Goal: Task Accomplishment & Management: Manage account settings

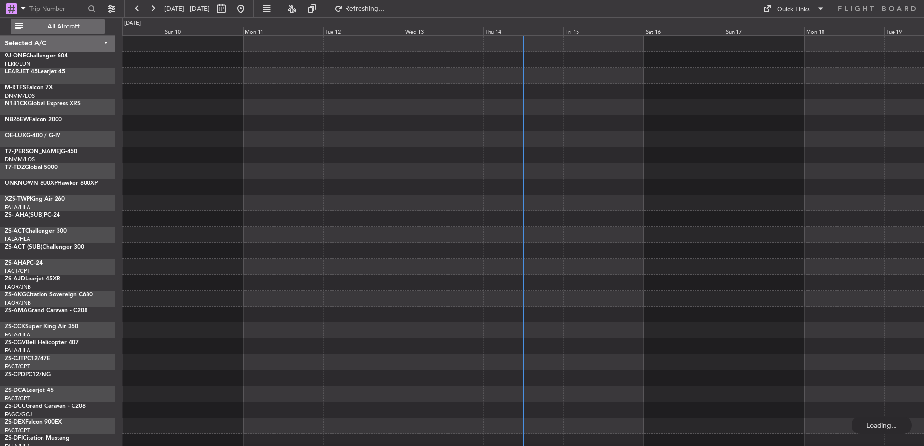
click at [70, 24] on span "All Aircraft" at bounding box center [63, 26] width 77 height 7
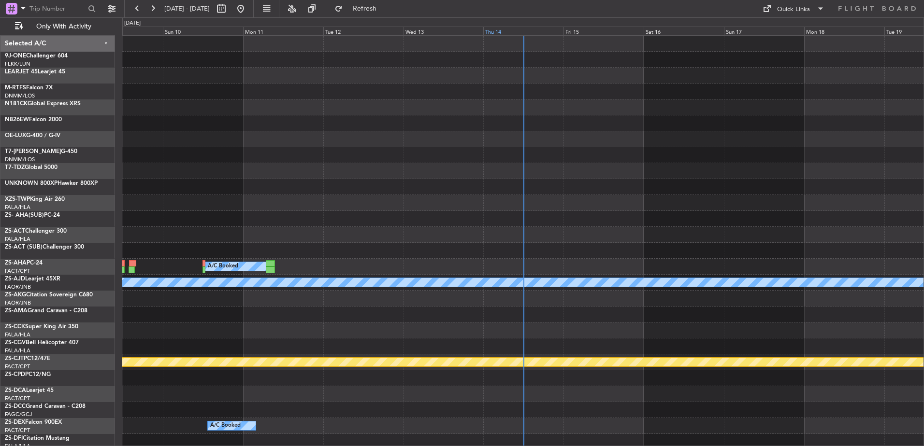
click at [496, 31] on div "Thu 14" at bounding box center [523, 31] width 80 height 9
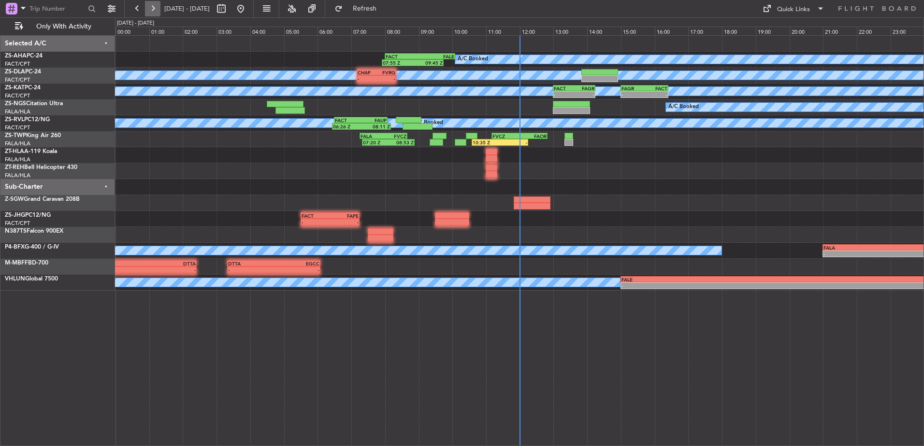
click at [147, 8] on button at bounding box center [152, 8] width 15 height 15
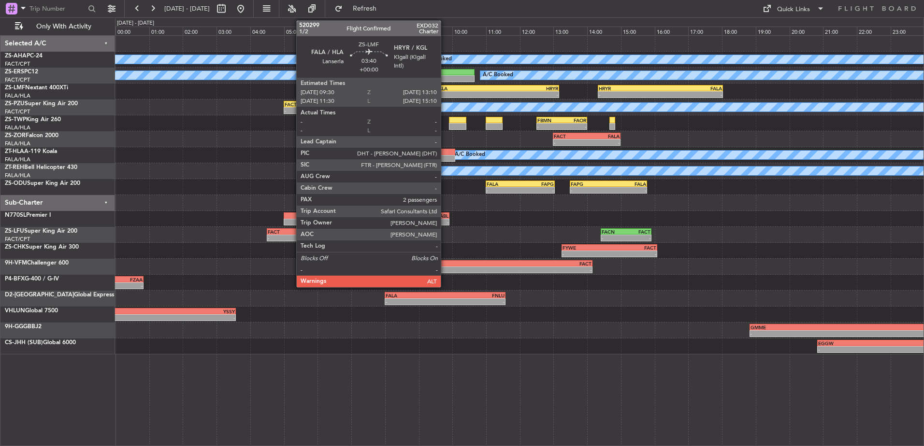
click at [445, 92] on div "-" at bounding box center [466, 95] width 61 height 6
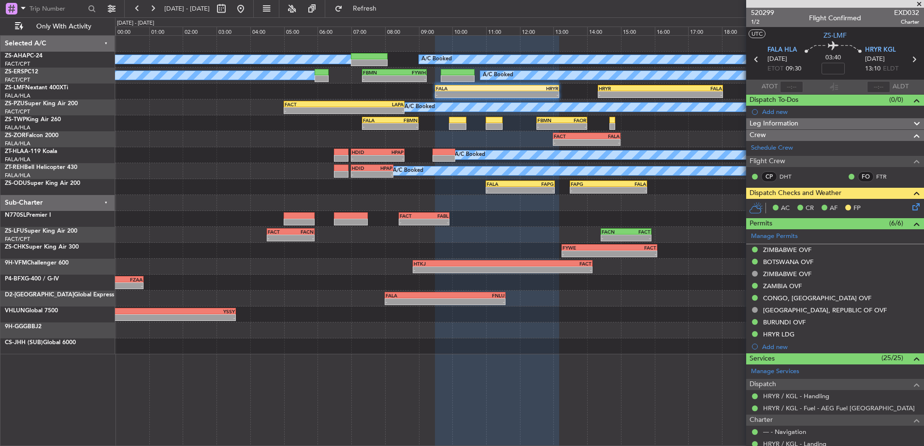
click at [919, 4] on span at bounding box center [919, 4] width 10 height 9
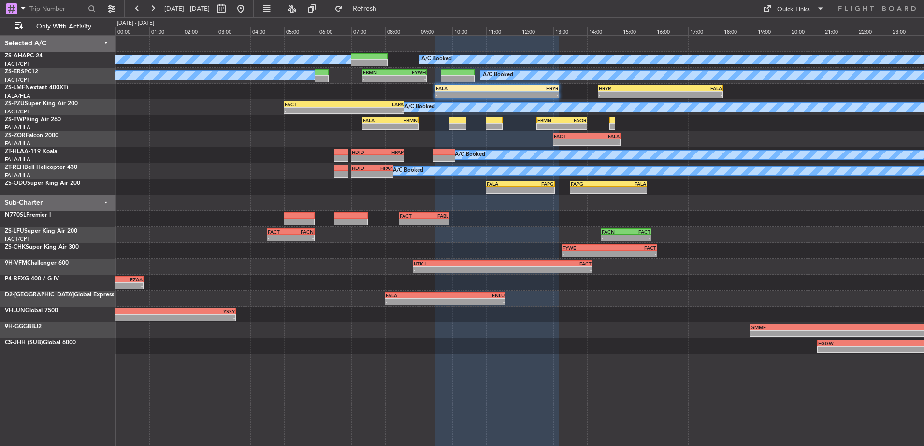
type input "0"
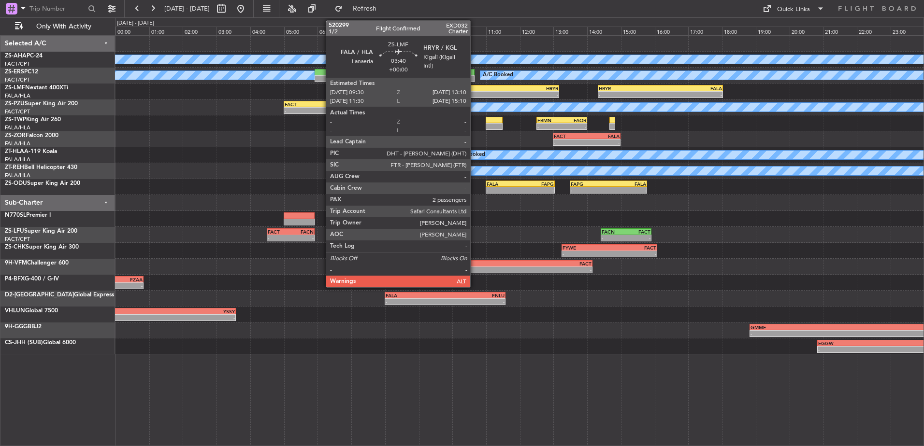
click at [474, 91] on div "FALA 09:30 Z HRYR 13:10 Z" at bounding box center [497, 88] width 124 height 7
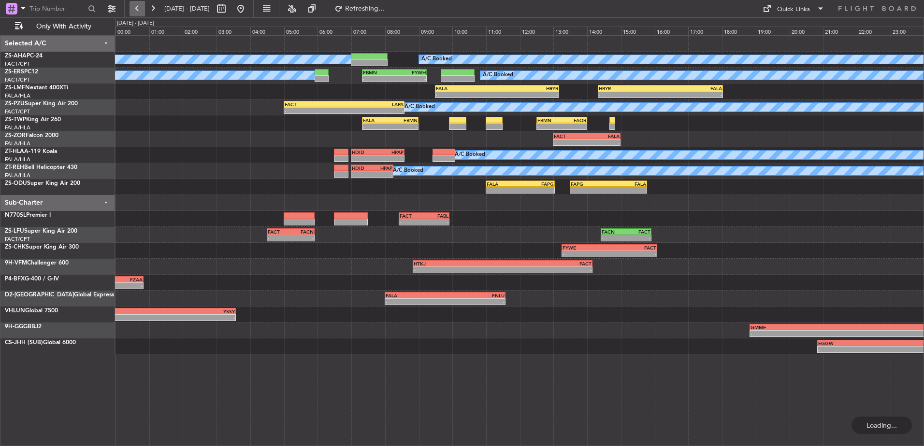
click at [137, 7] on button at bounding box center [136, 8] width 15 height 15
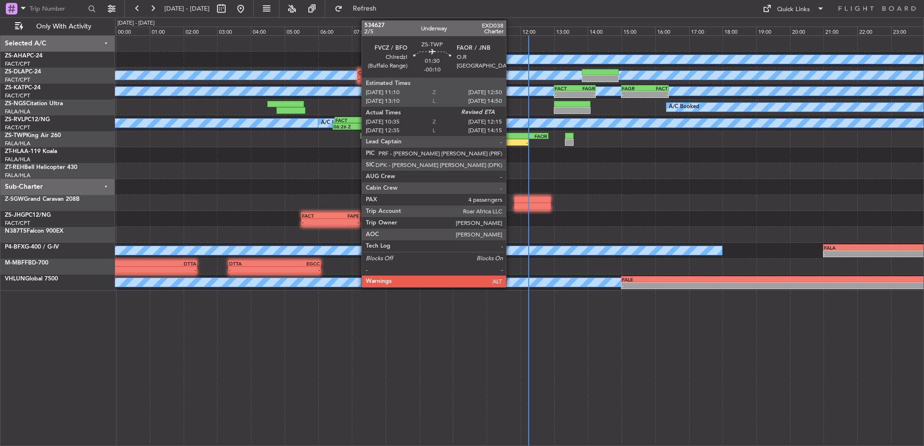
click at [510, 136] on div "FVCZ" at bounding box center [506, 136] width 27 height 6
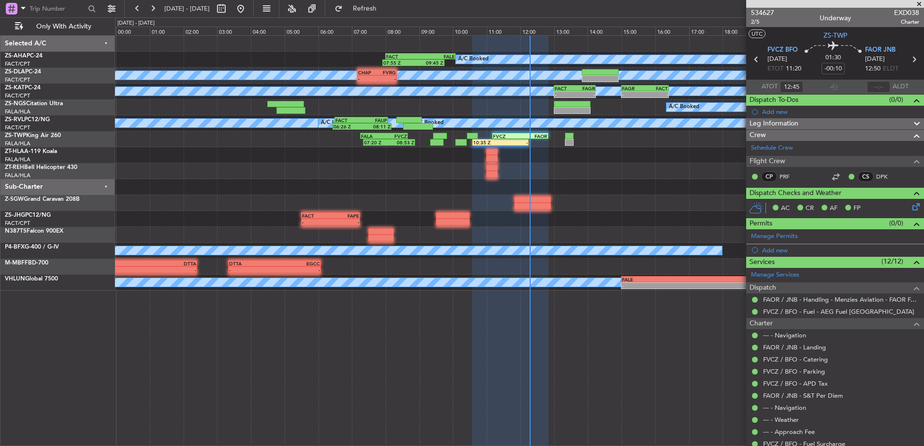
type input "10:45"
click at [871, 87] on input "text" at bounding box center [878, 87] width 23 height 12
click at [879, 84] on input "text" at bounding box center [878, 87] width 23 height 12
type input "12:20"
click at [916, 4] on span at bounding box center [919, 4] width 10 height 9
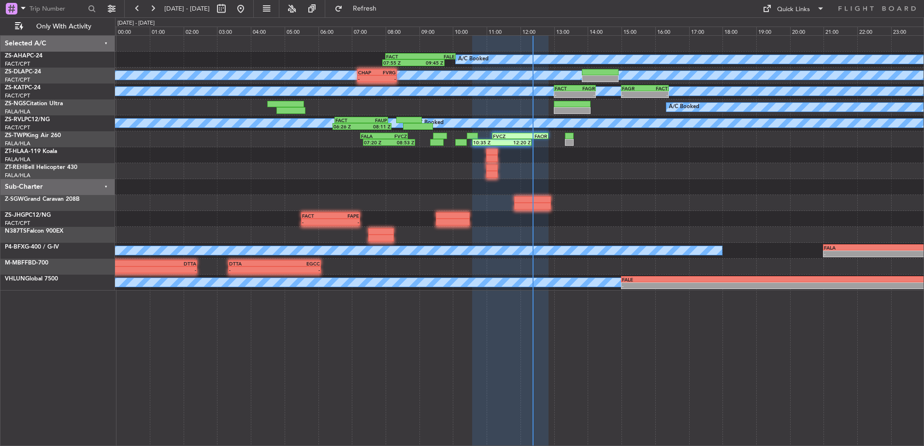
type input "0"
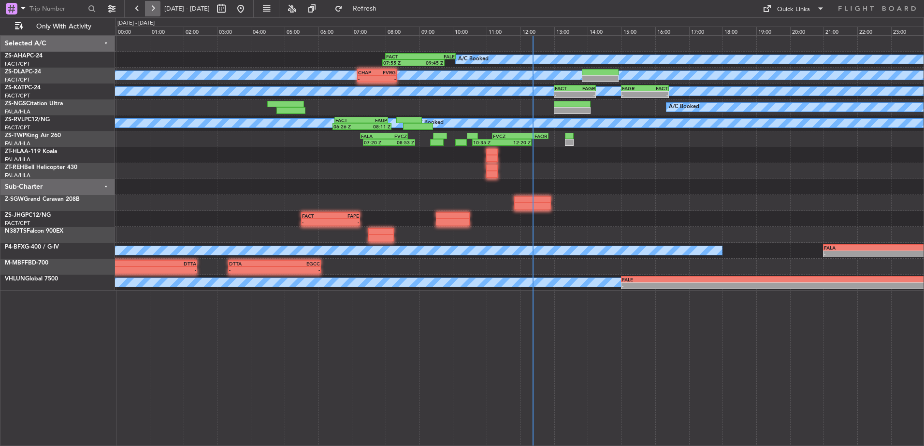
click at [147, 7] on button at bounding box center [152, 8] width 15 height 15
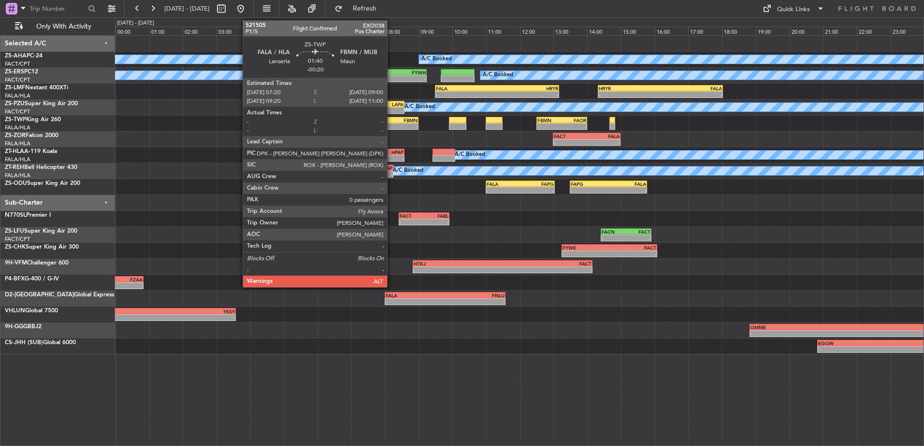
click at [391, 117] on div "FALA 07:20 Z FBMN 09:00 Z" at bounding box center [390, 120] width 57 height 7
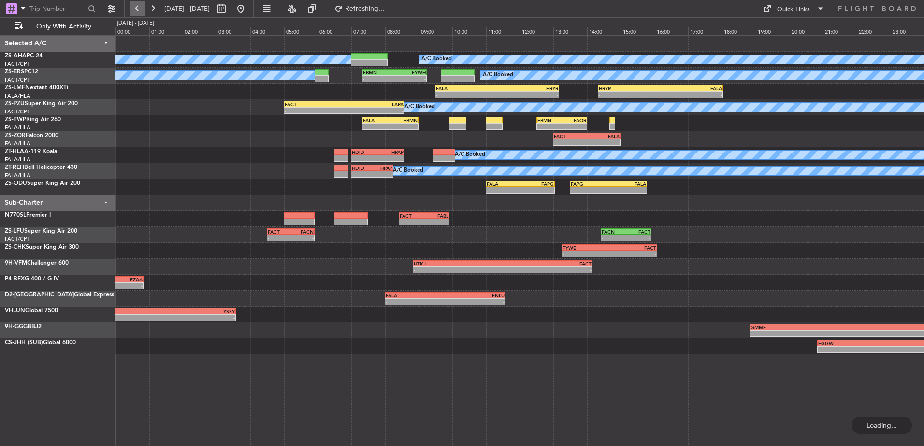
click at [141, 8] on button at bounding box center [136, 8] width 15 height 15
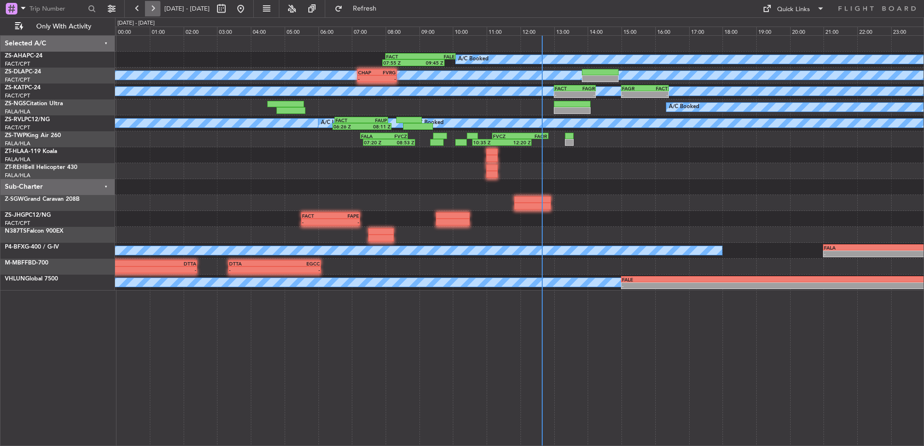
click at [151, 7] on button at bounding box center [152, 8] width 15 height 15
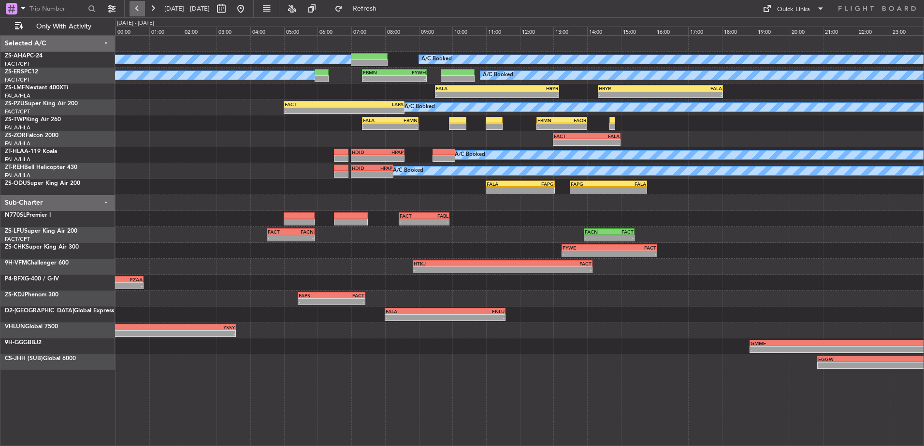
click at [134, 14] on button at bounding box center [136, 8] width 15 height 15
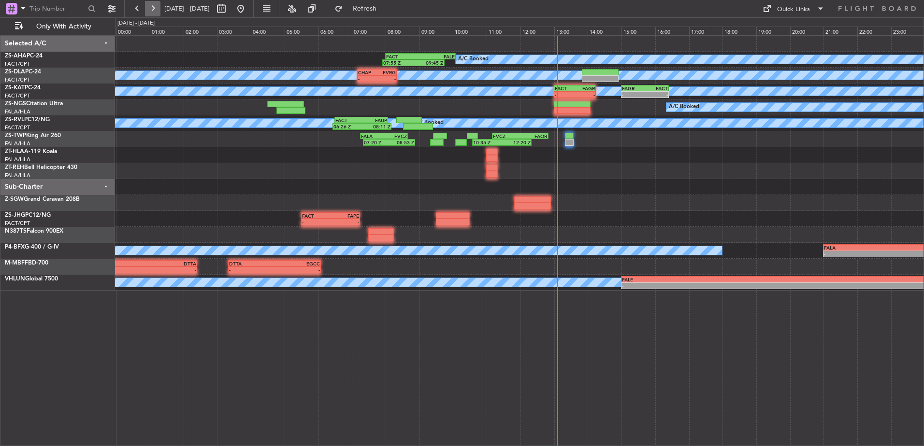
click at [155, 8] on button at bounding box center [152, 8] width 15 height 15
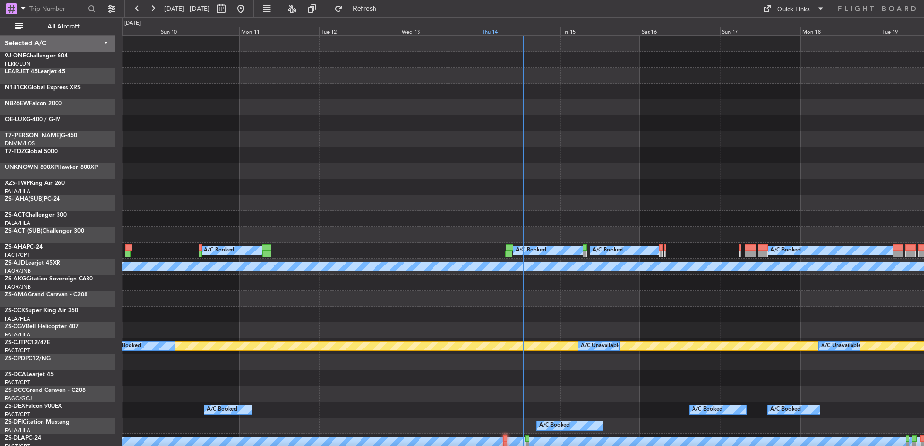
click at [508, 34] on div "Thu 14" at bounding box center [520, 31] width 80 height 9
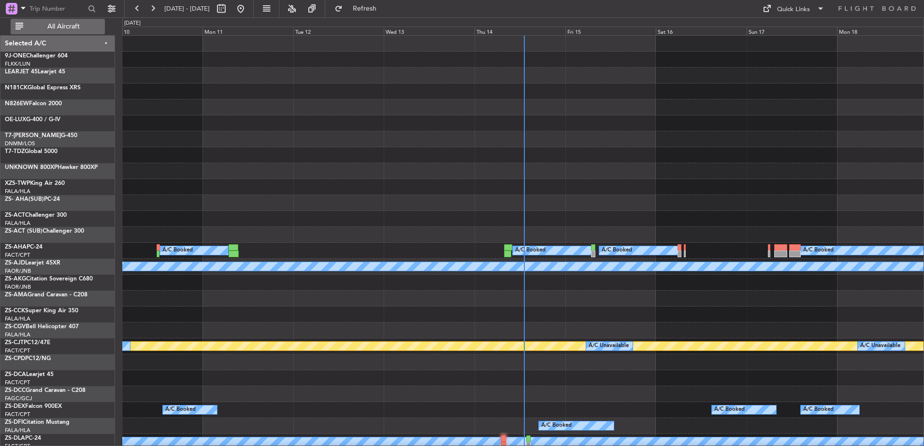
click at [60, 30] on span "All Aircraft" at bounding box center [63, 26] width 77 height 7
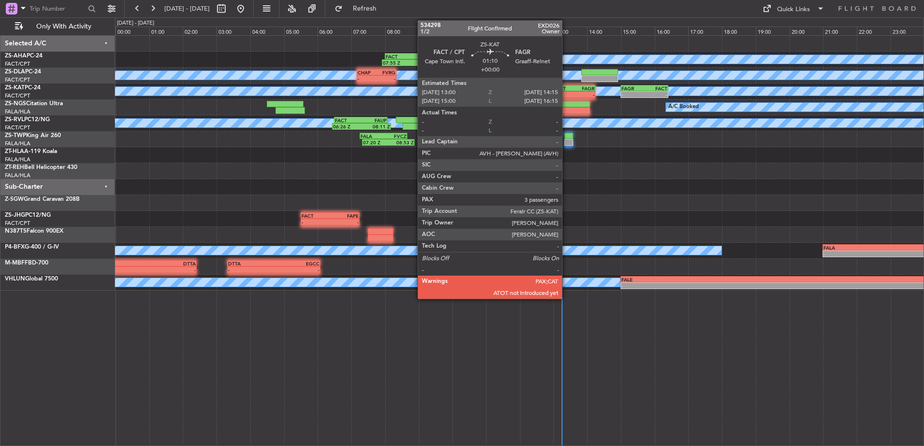
click at [566, 89] on div "FACT" at bounding box center [564, 88] width 20 height 6
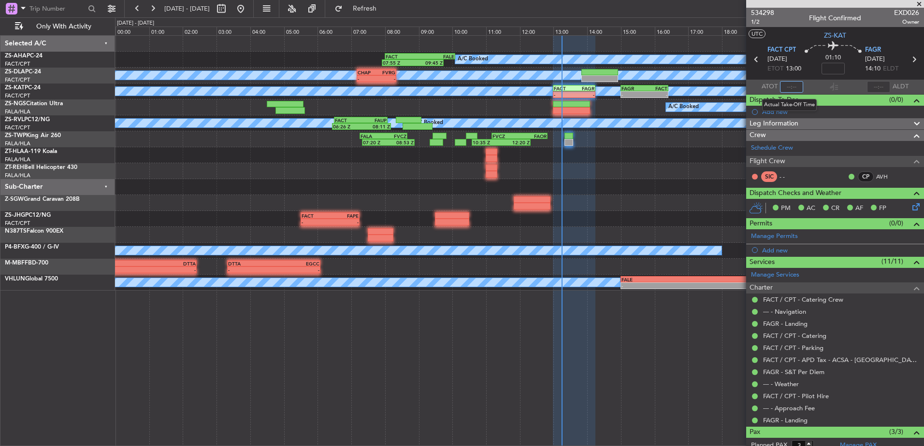
click at [788, 87] on input "text" at bounding box center [791, 87] width 23 height 12
type input "13:04"
click at [919, 5] on span at bounding box center [919, 4] width 10 height 9
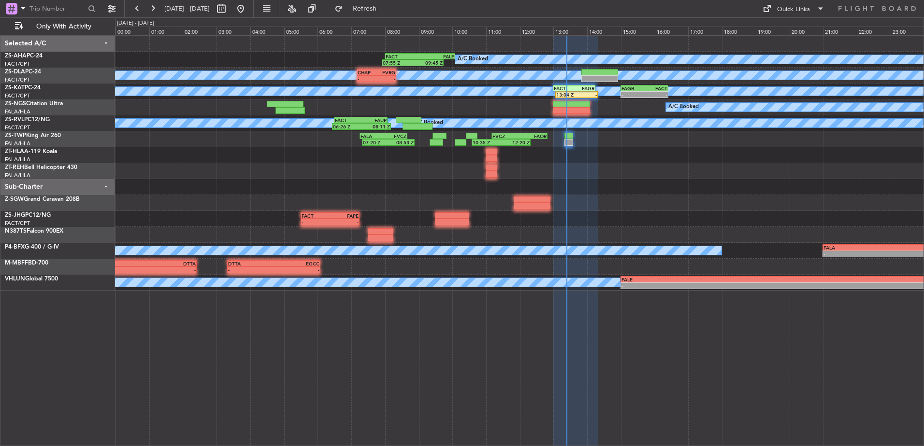
type input "0"
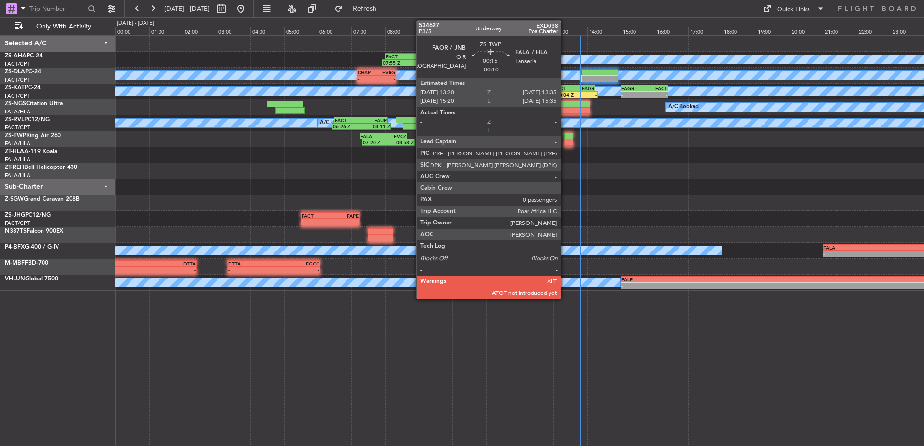
click at [565, 137] on div at bounding box center [568, 136] width 9 height 7
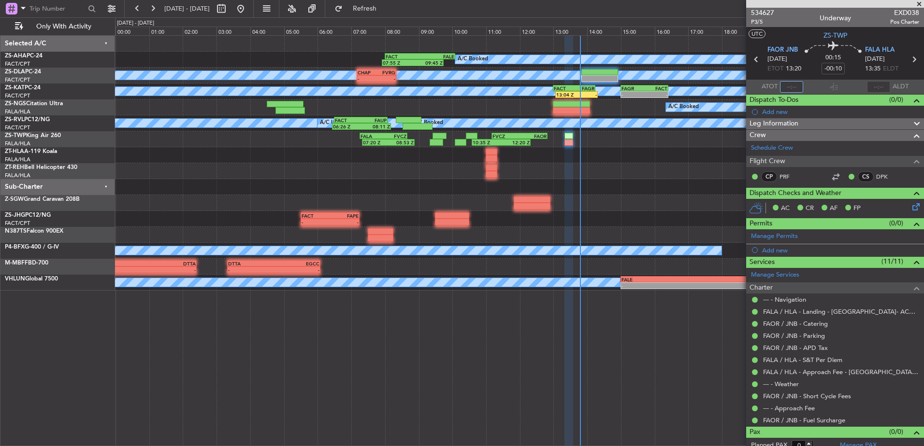
click at [796, 85] on input "text" at bounding box center [791, 87] width 23 height 12
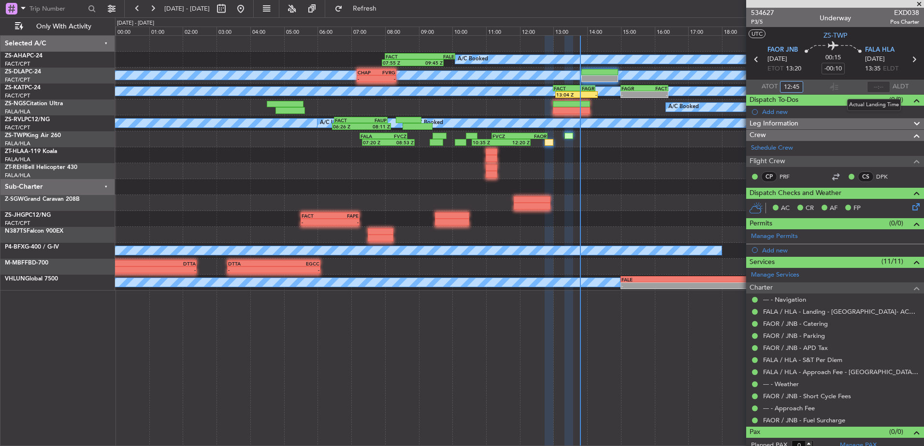
type input "12:45"
click at [871, 85] on input "text" at bounding box center [878, 87] width 23 height 12
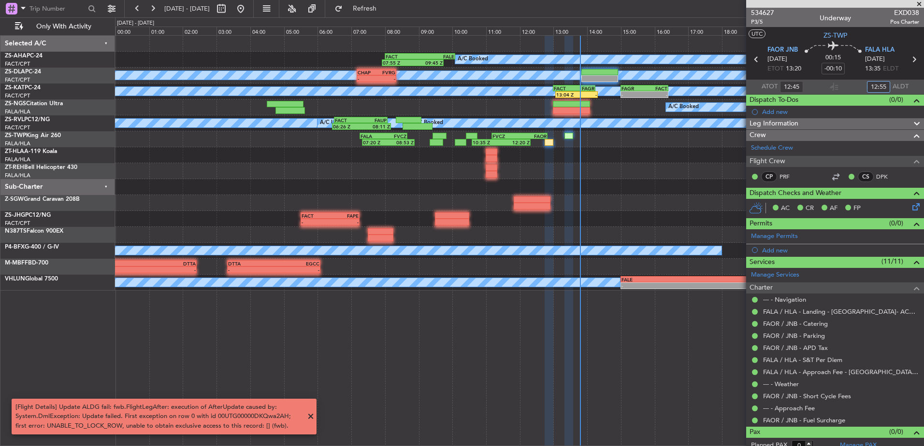
type input "12:55"
click at [922, 1] on span at bounding box center [919, 4] width 10 height 9
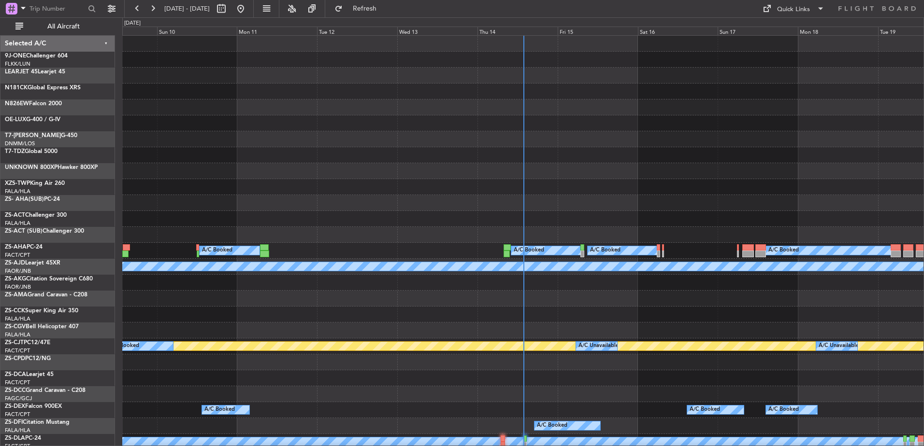
click at [512, 36] on div at bounding box center [522, 44] width 801 height 16
click at [507, 27] on div "Thu 14" at bounding box center [517, 31] width 80 height 9
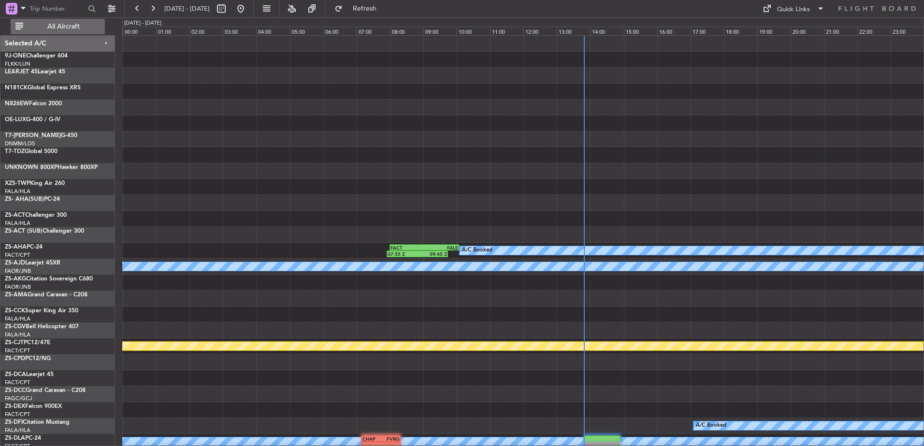
click at [67, 25] on span "All Aircraft" at bounding box center [63, 26] width 77 height 7
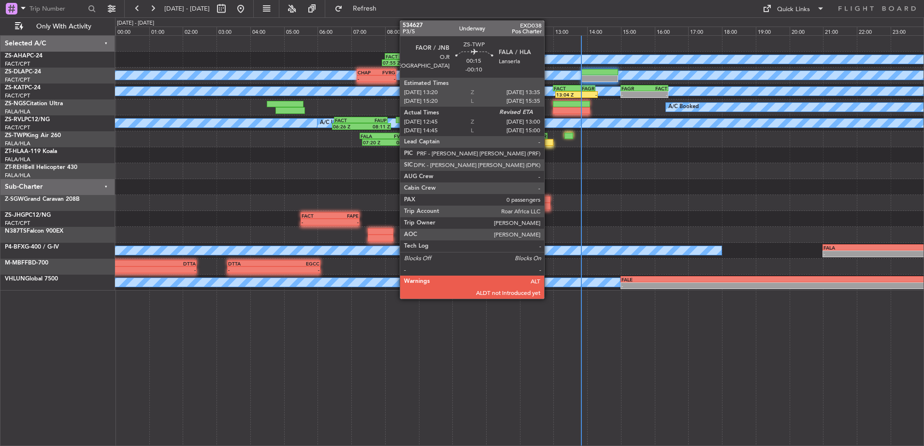
click at [548, 141] on div at bounding box center [548, 142] width 9 height 7
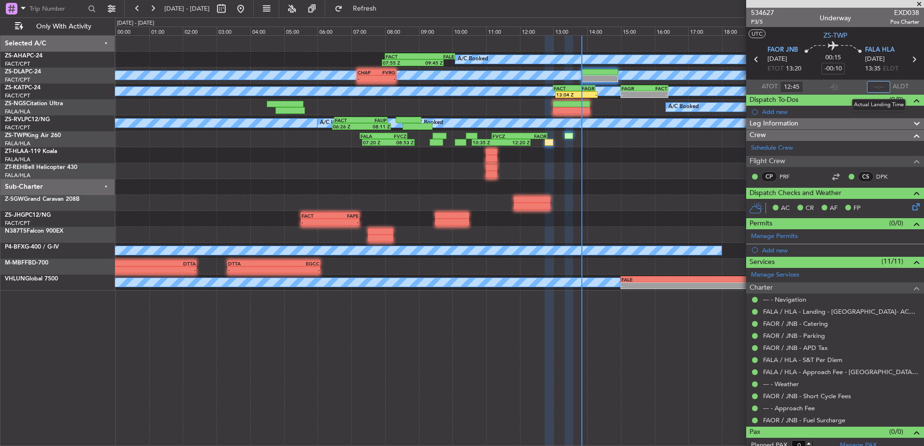
click at [872, 83] on input "text" at bounding box center [878, 87] width 23 height 12
type input "12:55"
click at [159, 5] on button at bounding box center [152, 8] width 15 height 15
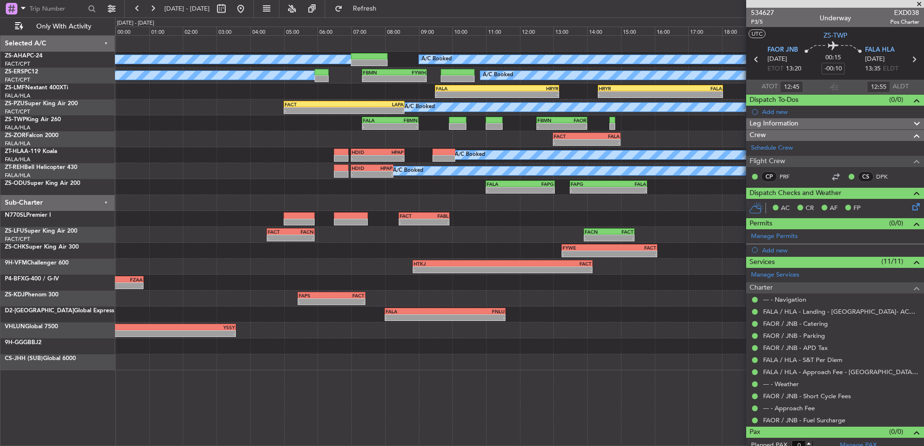
click at [920, 2] on span at bounding box center [919, 4] width 10 height 9
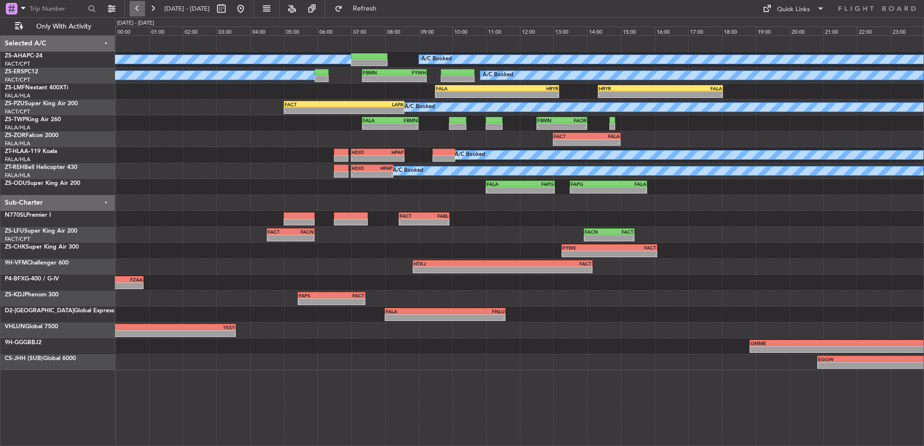
click at [132, 7] on button at bounding box center [136, 8] width 15 height 15
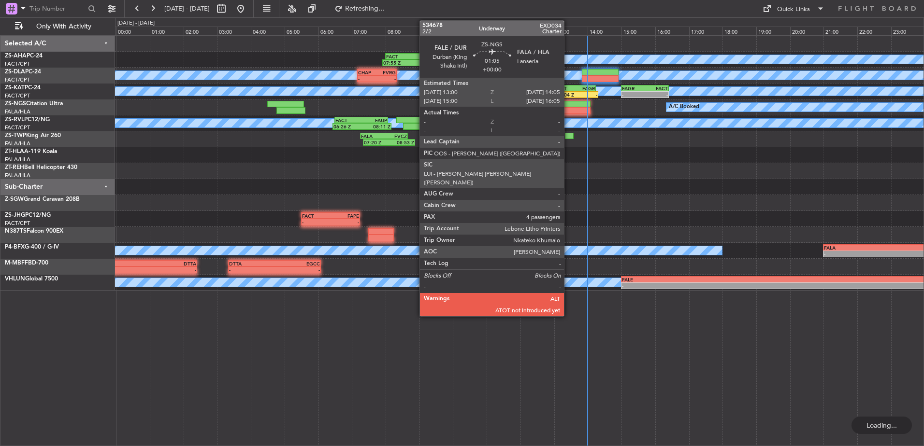
click at [568, 107] on div at bounding box center [572, 110] width 37 height 7
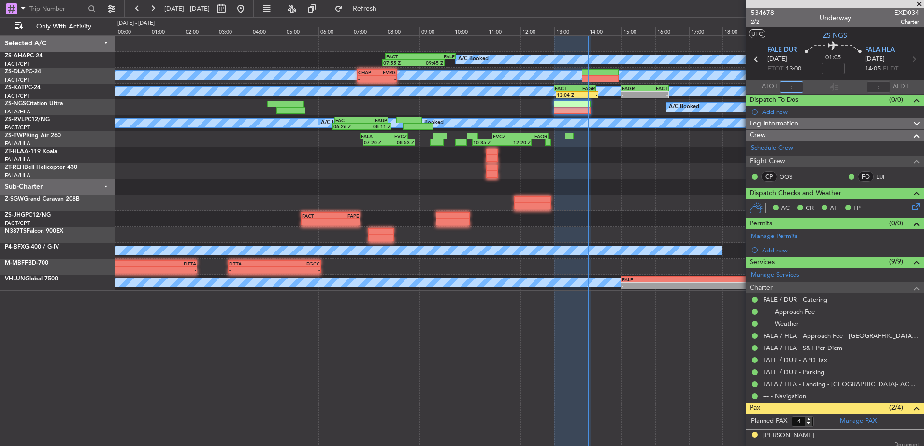
click at [790, 85] on input "text" at bounding box center [791, 87] width 23 height 12
type input "13:48"
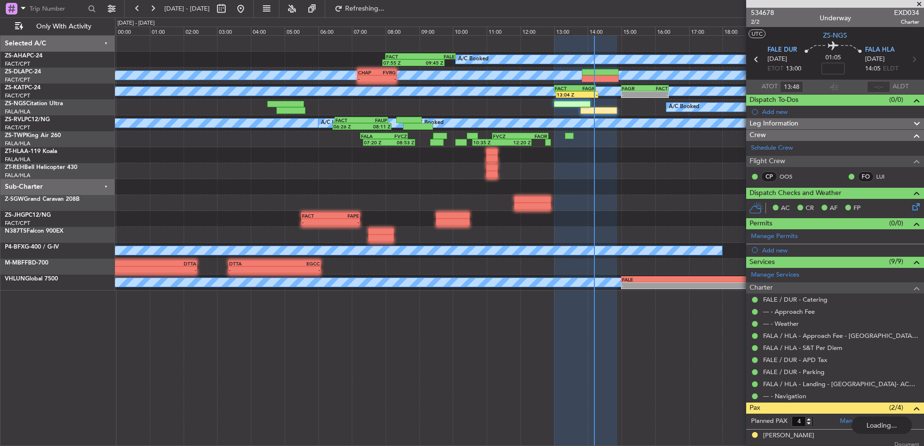
click at [918, 2] on span at bounding box center [919, 4] width 10 height 9
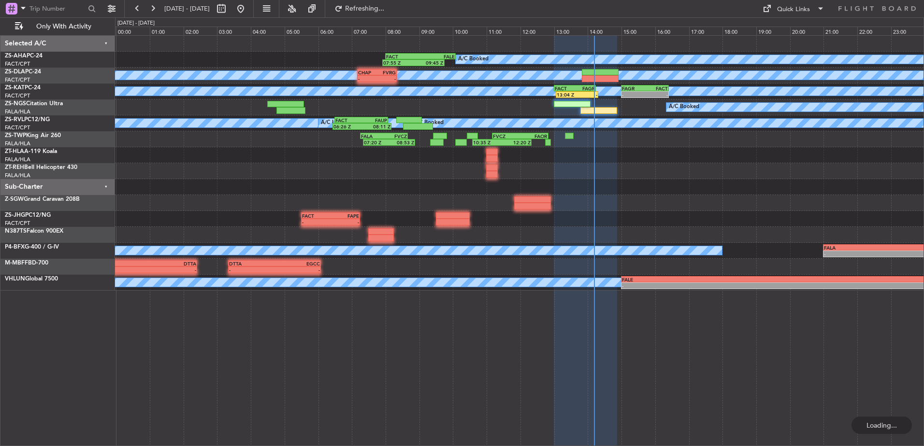
type input "0"
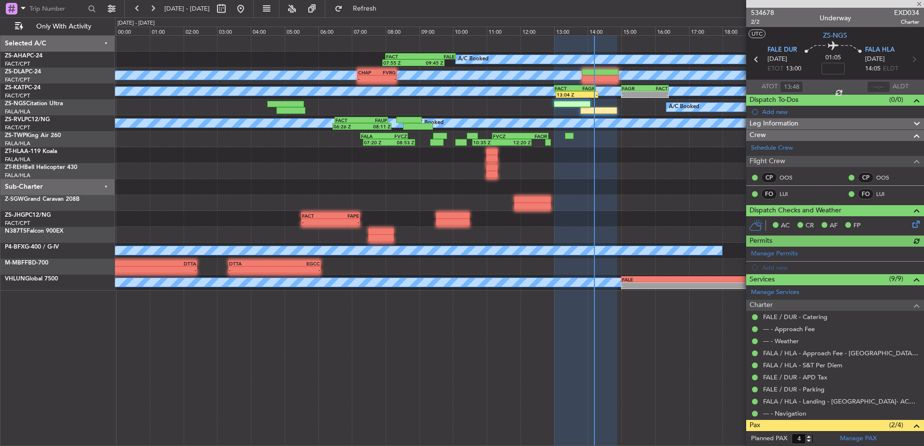
type input "13:04"
type input "3"
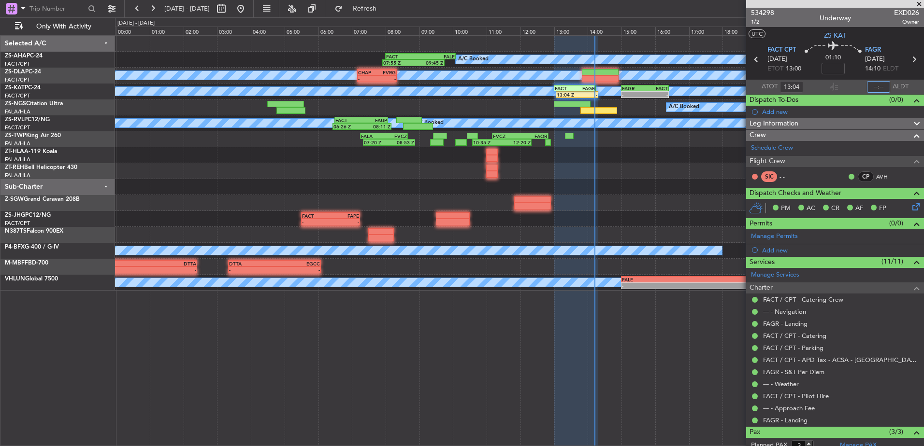
click at [869, 88] on input "text" at bounding box center [878, 87] width 23 height 12
type input "14:10"
click at [918, 5] on span at bounding box center [919, 4] width 10 height 9
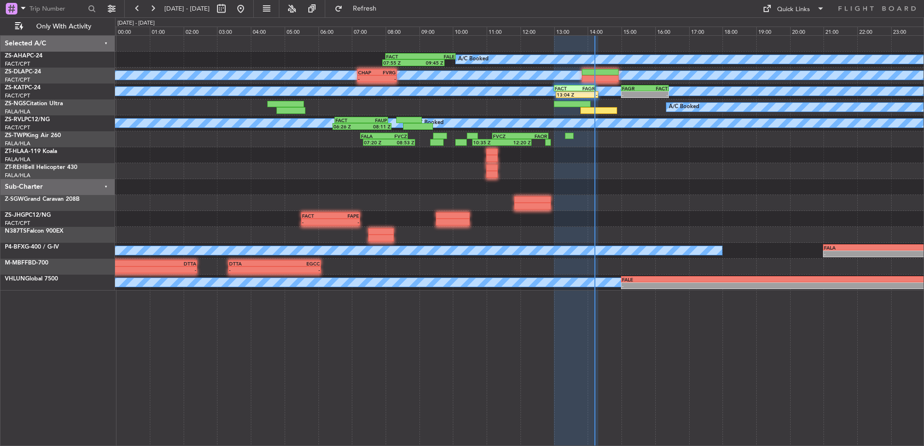
type input "0"
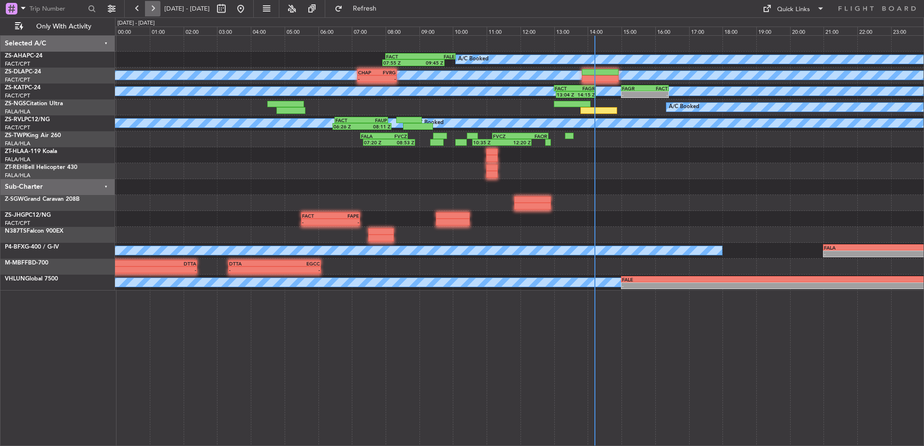
click at [153, 8] on button at bounding box center [152, 8] width 15 height 15
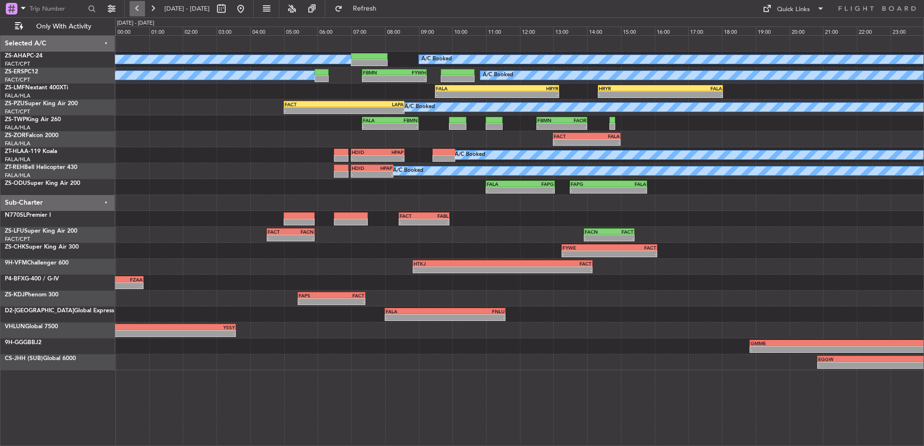
click at [138, 2] on button at bounding box center [136, 8] width 15 height 15
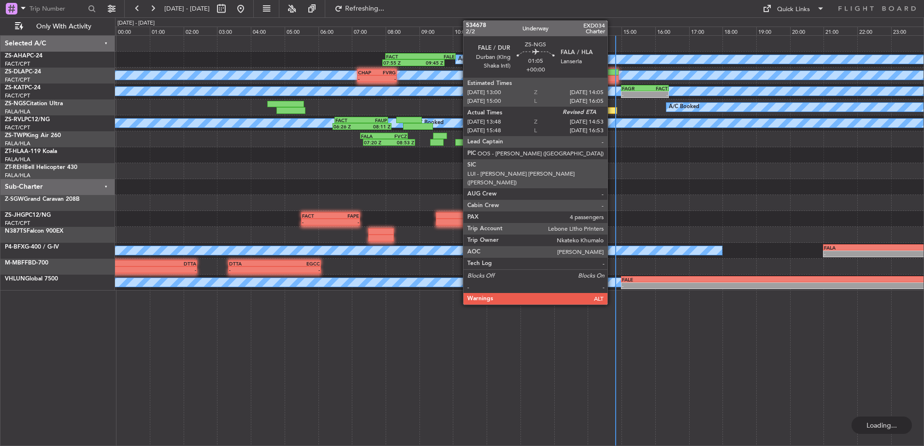
click at [612, 110] on div at bounding box center [598, 110] width 37 height 7
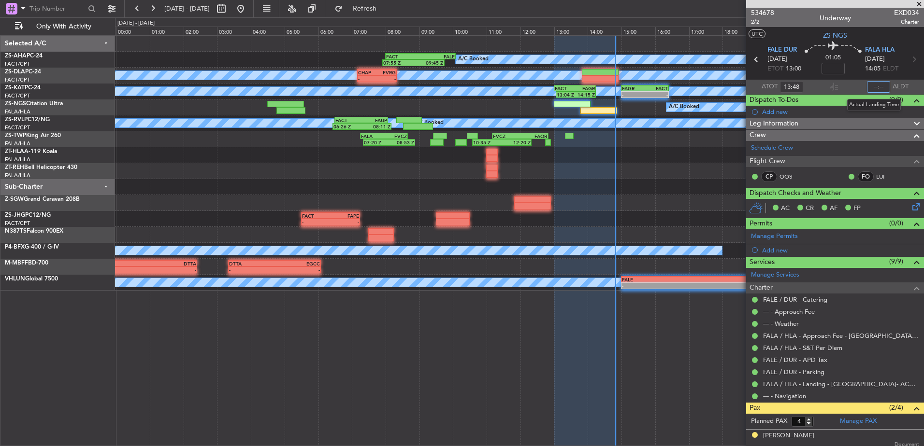
click at [868, 85] on input "text" at bounding box center [878, 87] width 23 height 12
type input "14:48"
click at [921, 6] on span at bounding box center [919, 4] width 10 height 9
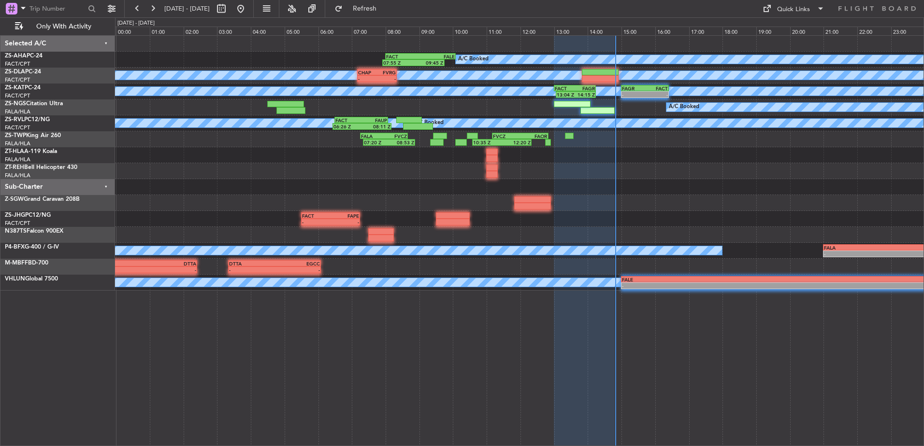
type input "0"
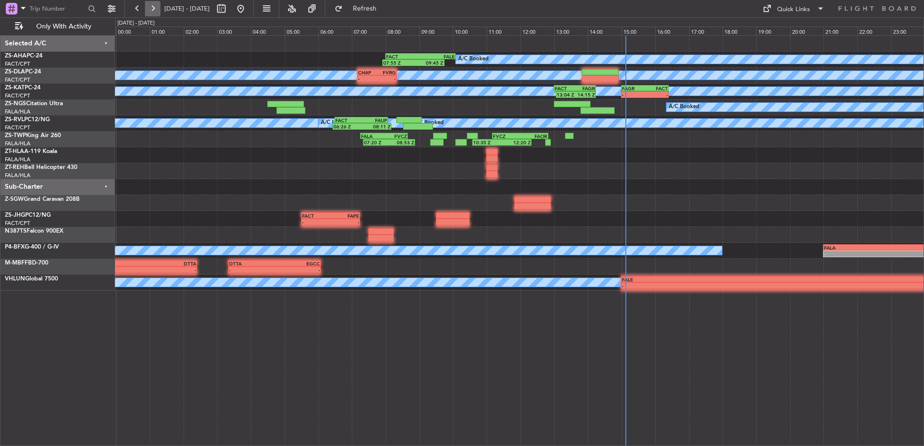
click at [156, 9] on button at bounding box center [152, 8] width 15 height 15
